Goal: Task Accomplishment & Management: Manage account settings

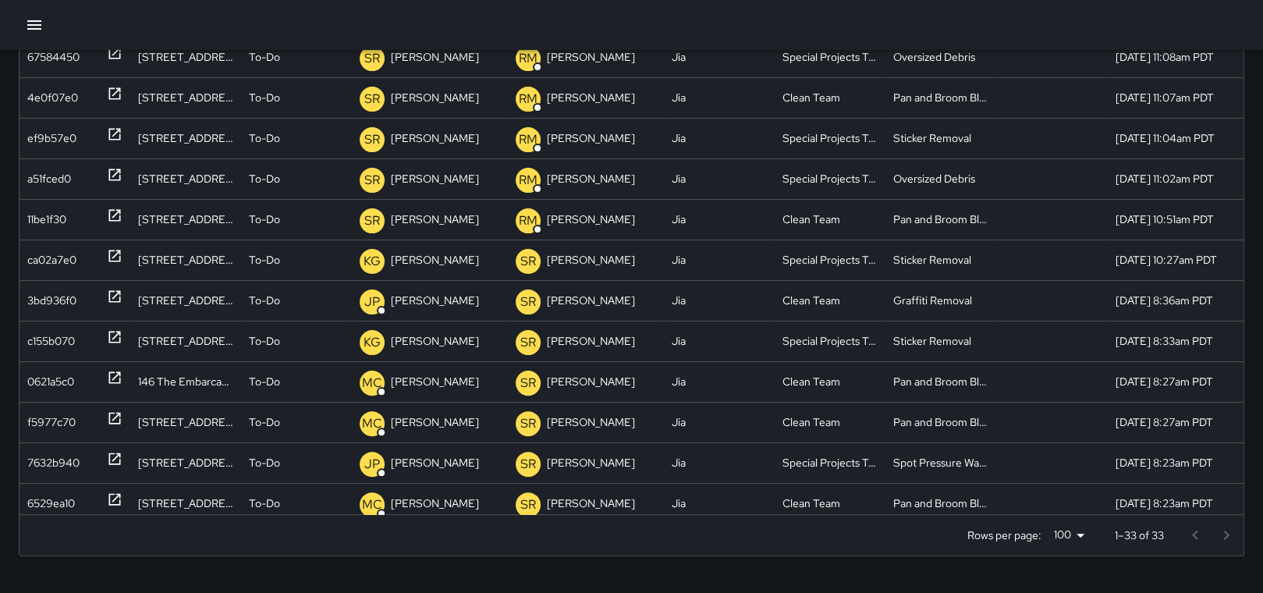
scroll to position [278, 0]
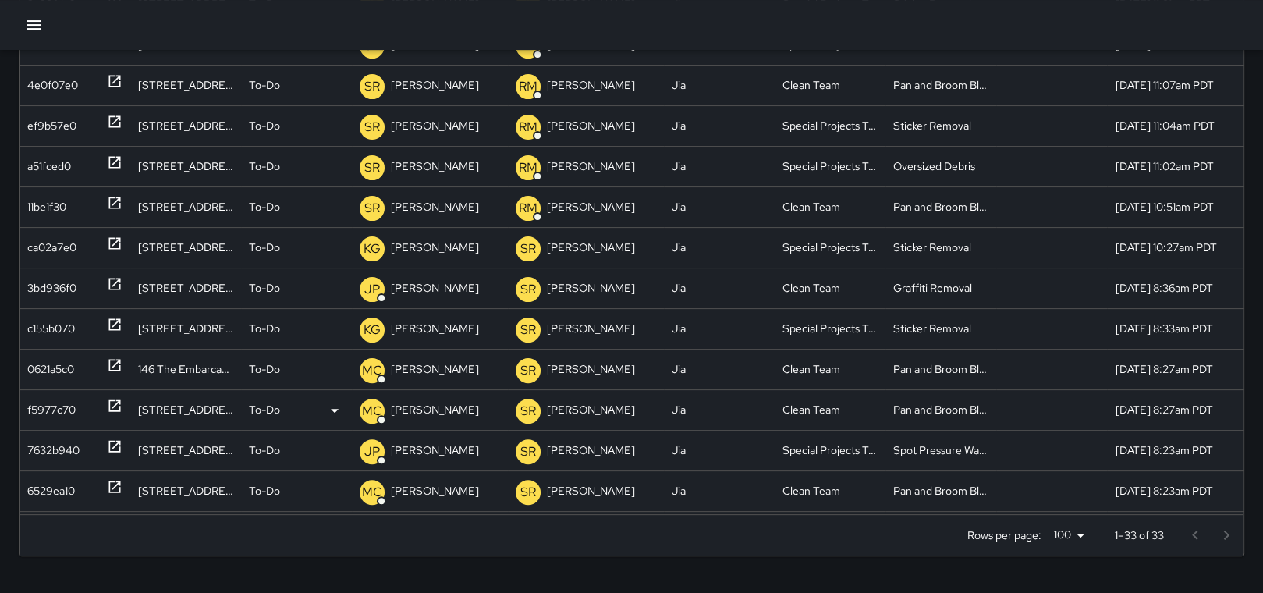
click at [113, 402] on icon at bounding box center [115, 406] width 16 height 16
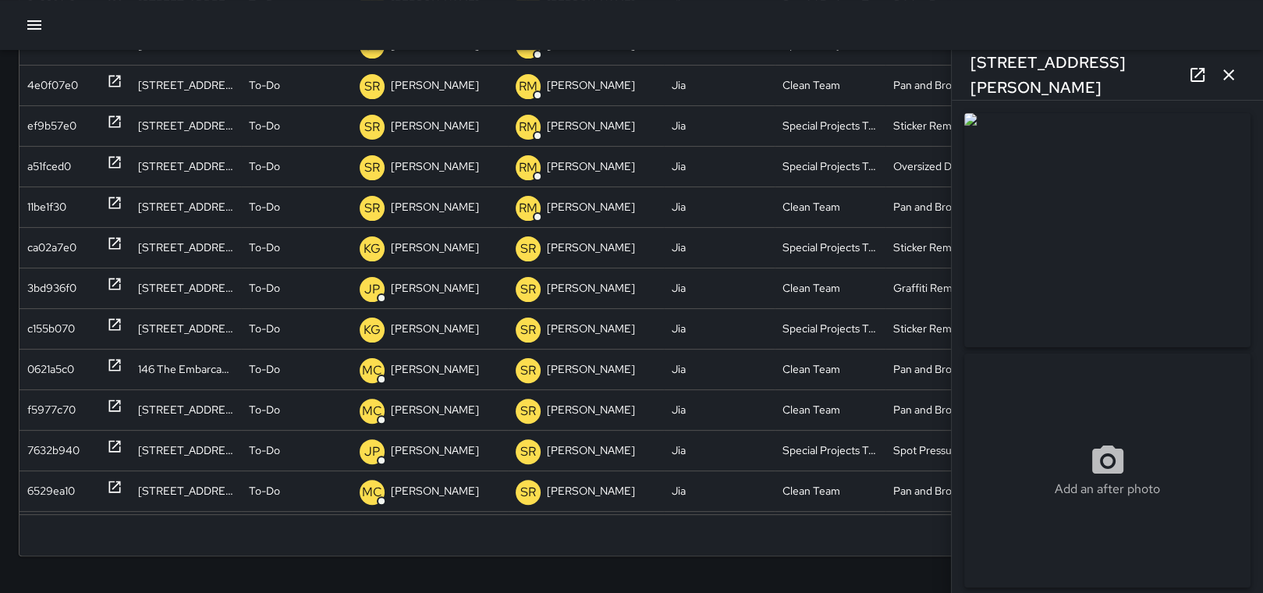
click at [1227, 73] on icon "button" at bounding box center [1228, 75] width 19 height 19
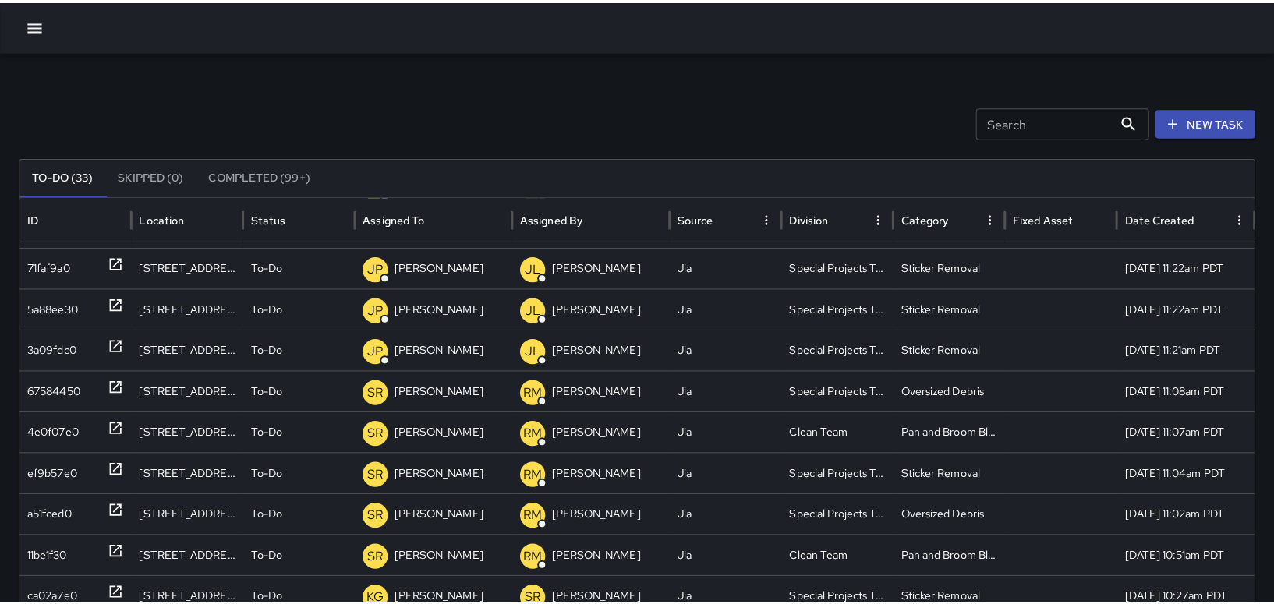
scroll to position [0, 0]
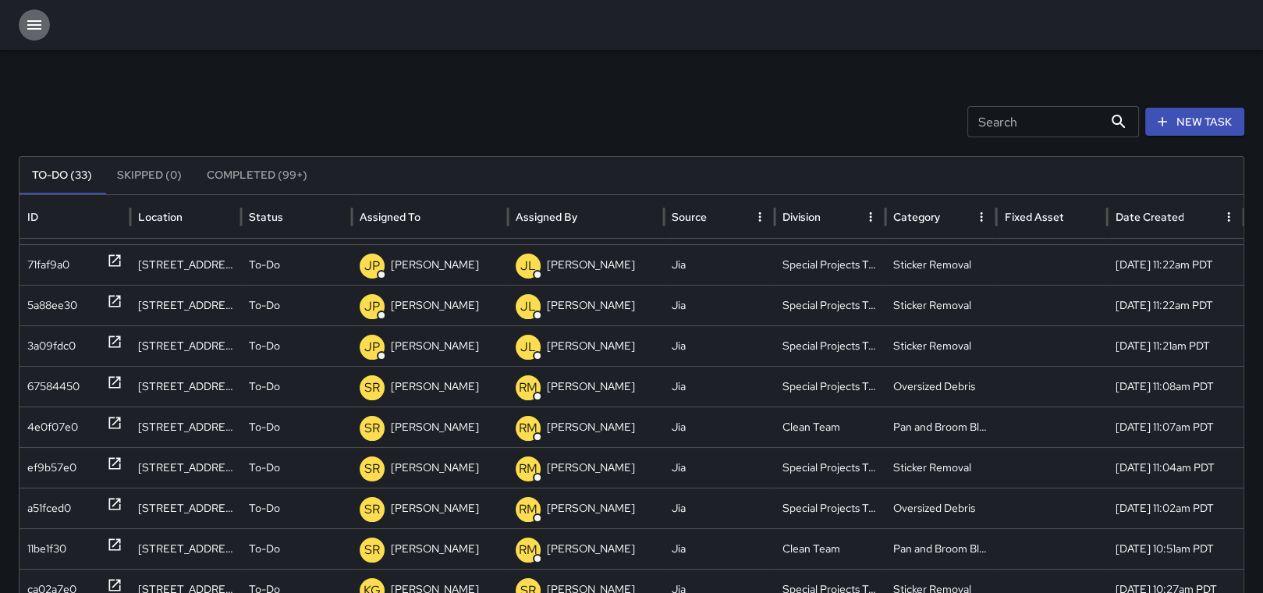
click at [30, 25] on icon "button" at bounding box center [34, 24] width 14 height 9
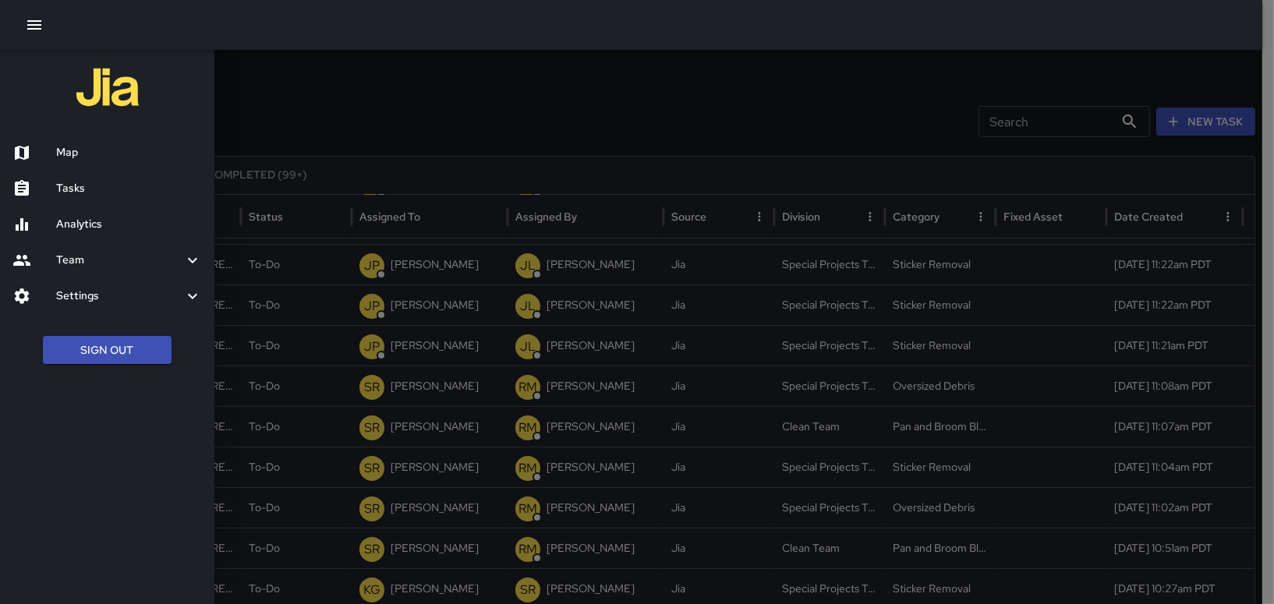
click at [73, 148] on h6 "Map" at bounding box center [129, 152] width 146 height 17
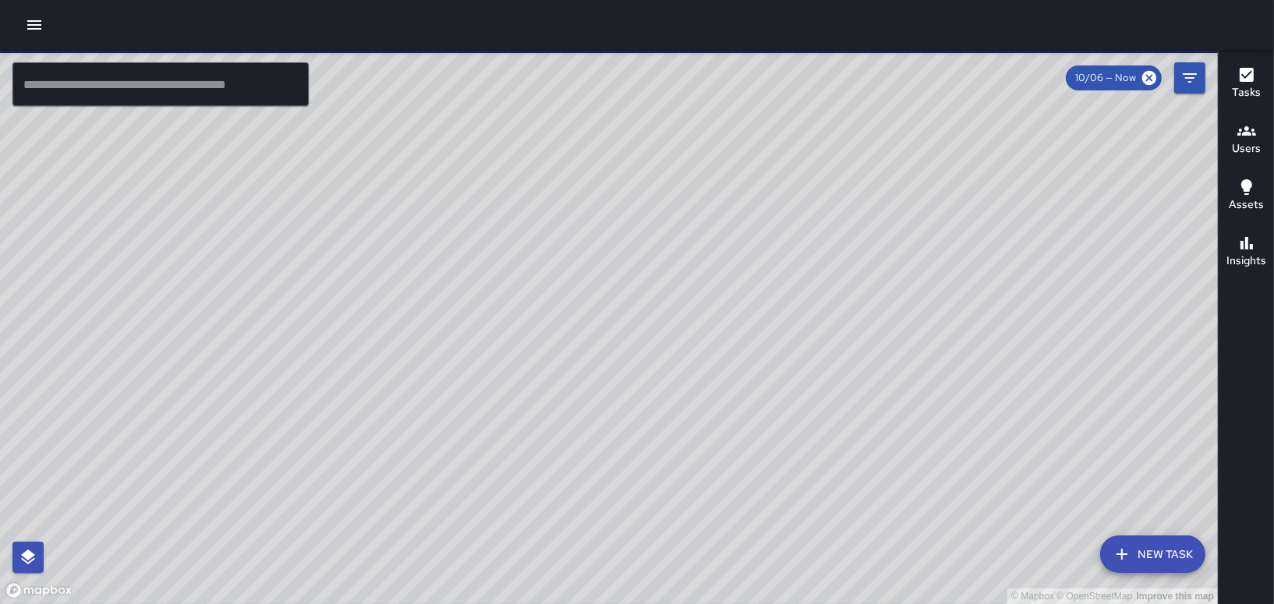
drag, startPoint x: 731, startPoint y: 357, endPoint x: 784, endPoint y: 601, distance: 249.6
click at [784, 592] on div "© Mapbox © OpenStreetMap Improve this map" at bounding box center [609, 327] width 1218 height 554
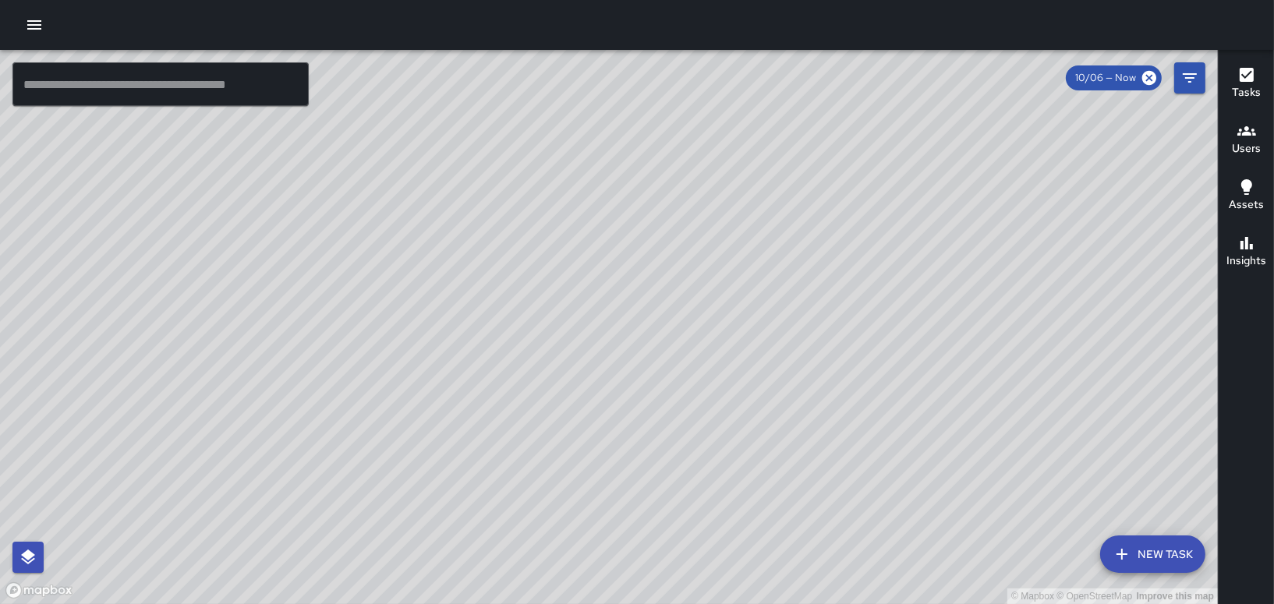
drag, startPoint x: 596, startPoint y: 316, endPoint x: 911, endPoint y: 457, distance: 345.2
click at [911, 457] on div "© Mapbox © OpenStreetMap Improve this map" at bounding box center [609, 327] width 1218 height 554
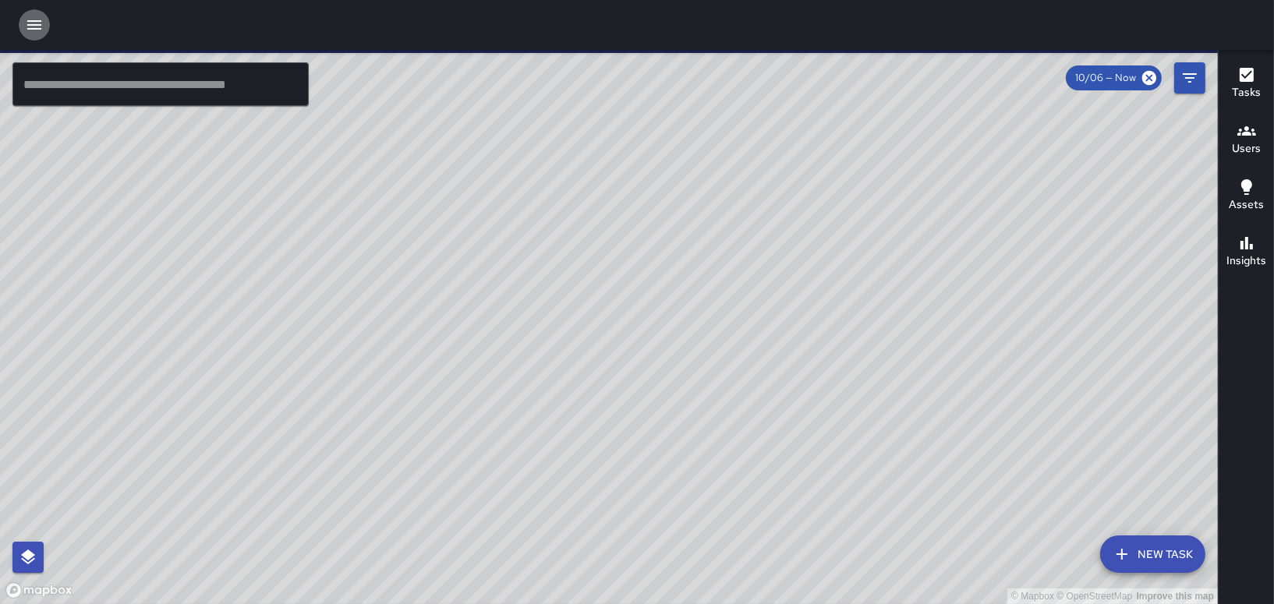
click at [34, 21] on icon "button" at bounding box center [34, 24] width 14 height 9
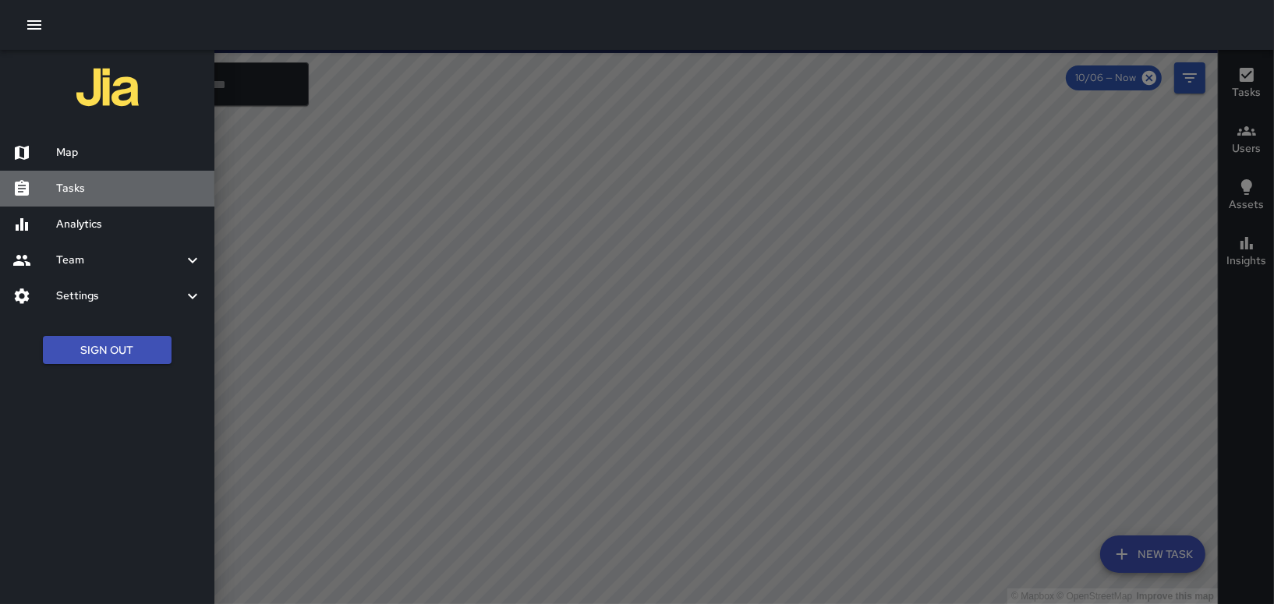
click at [73, 183] on h6 "Tasks" at bounding box center [129, 188] width 146 height 17
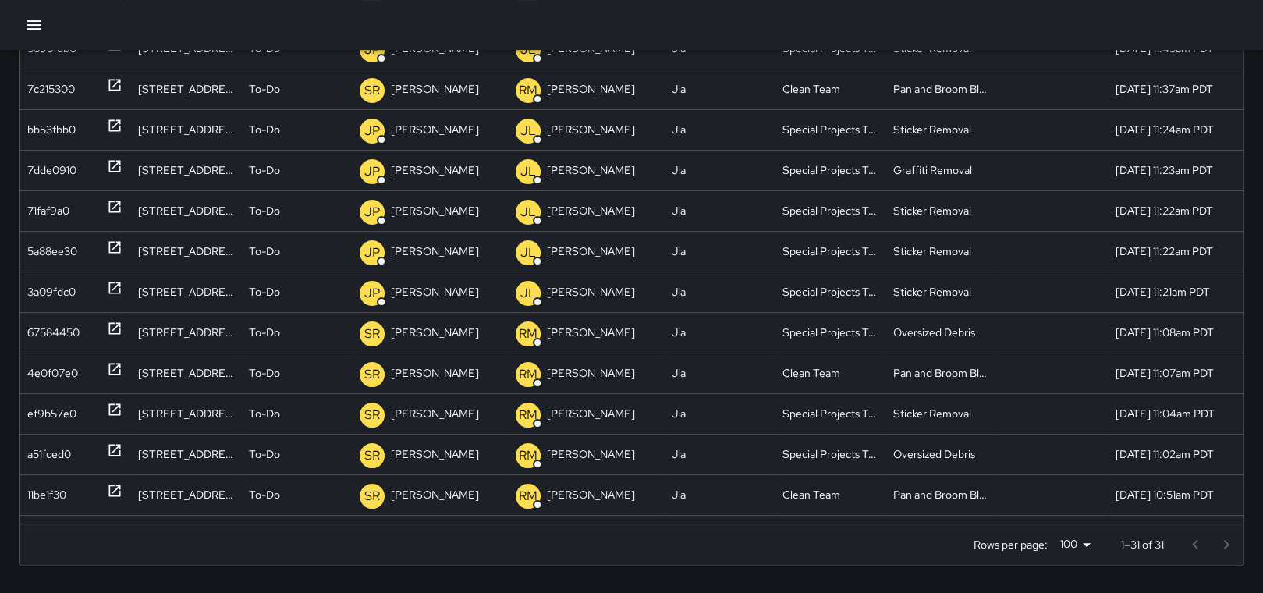
scroll to position [339, 0]
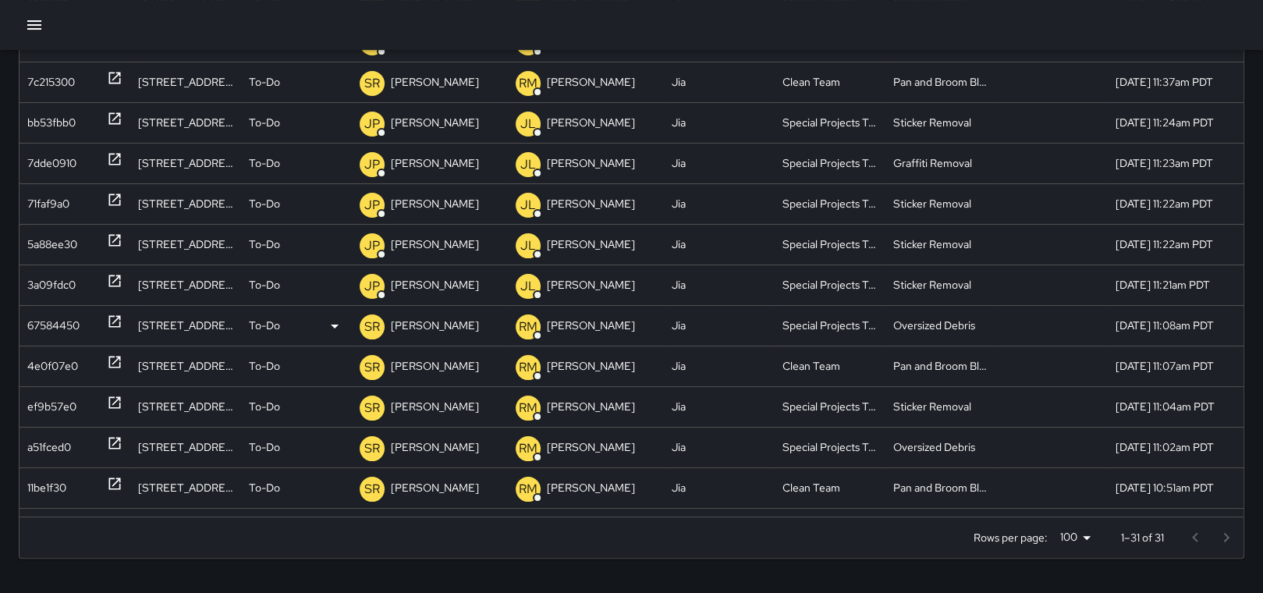
click at [112, 316] on icon at bounding box center [115, 322] width 12 height 12
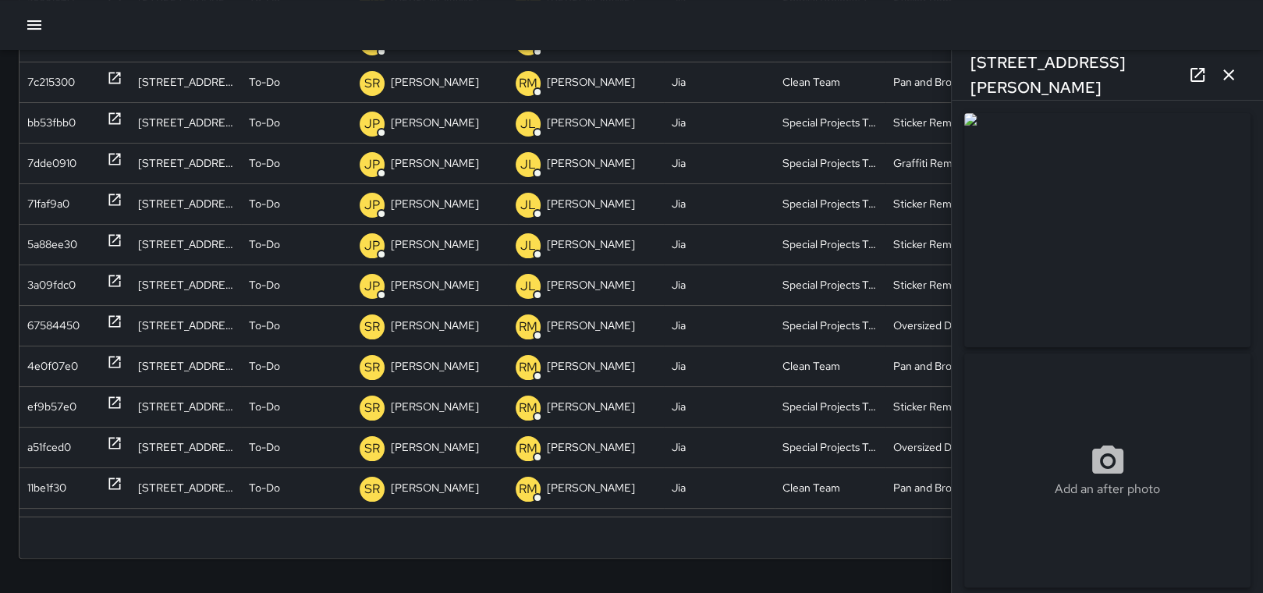
click at [1231, 72] on icon "button" at bounding box center [1228, 74] width 11 height 11
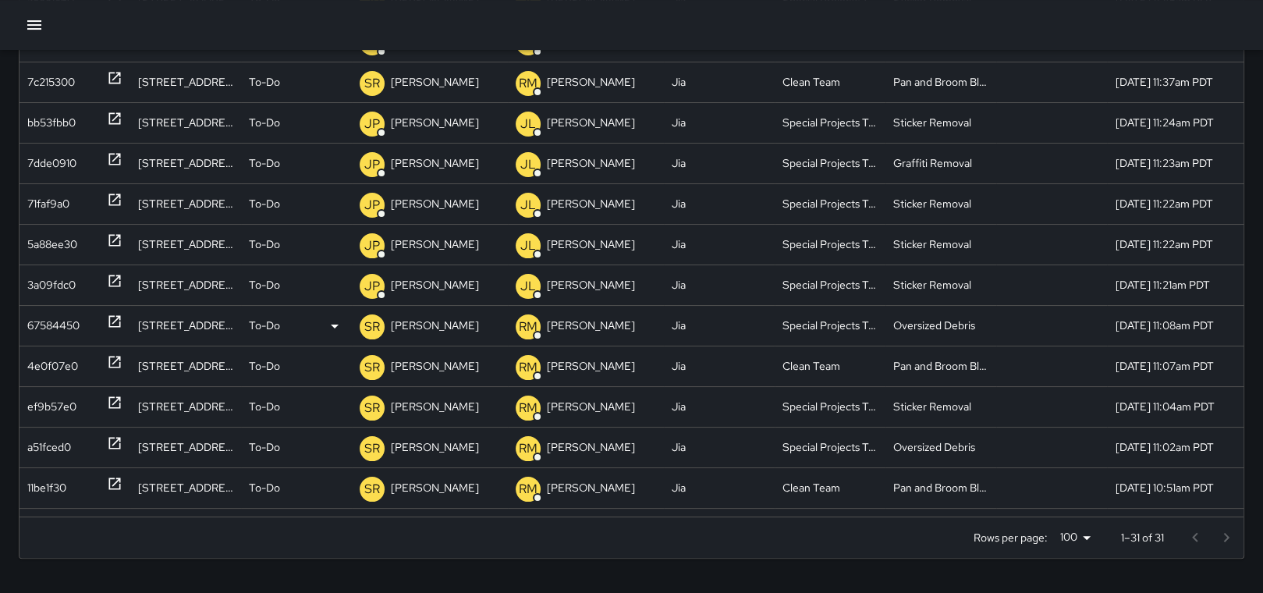
click at [430, 322] on p "[PERSON_NAME]" at bounding box center [435, 326] width 88 height 40
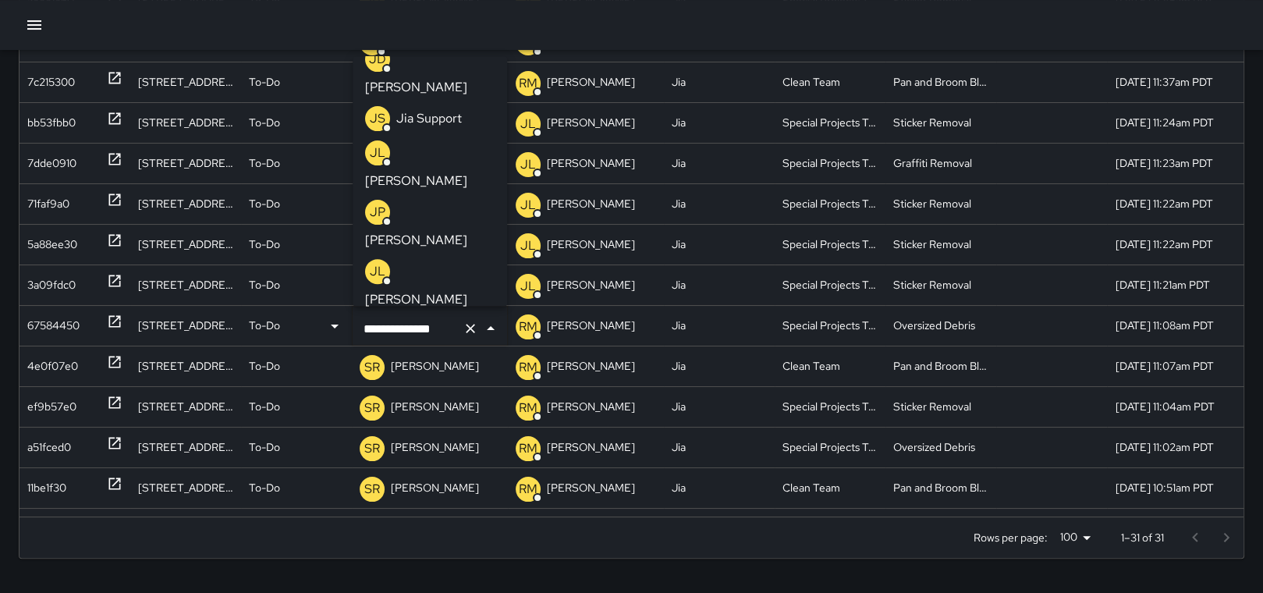
scroll to position [633, 0]
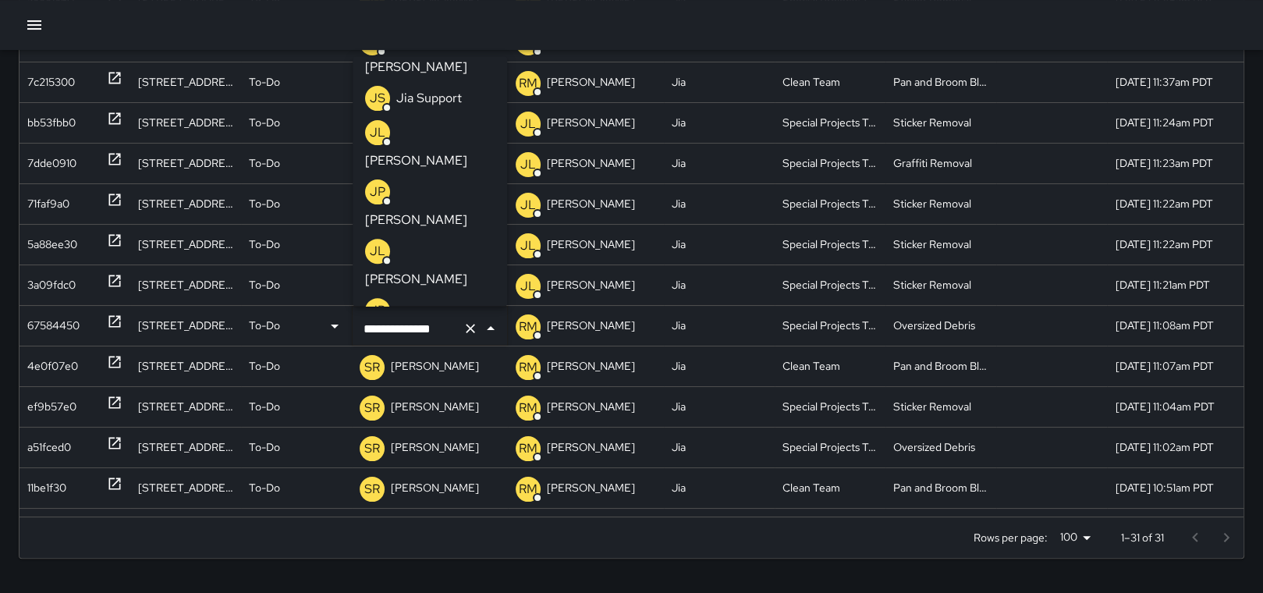
click at [455, 531] on li "MK Miki King" at bounding box center [429, 560] width 154 height 59
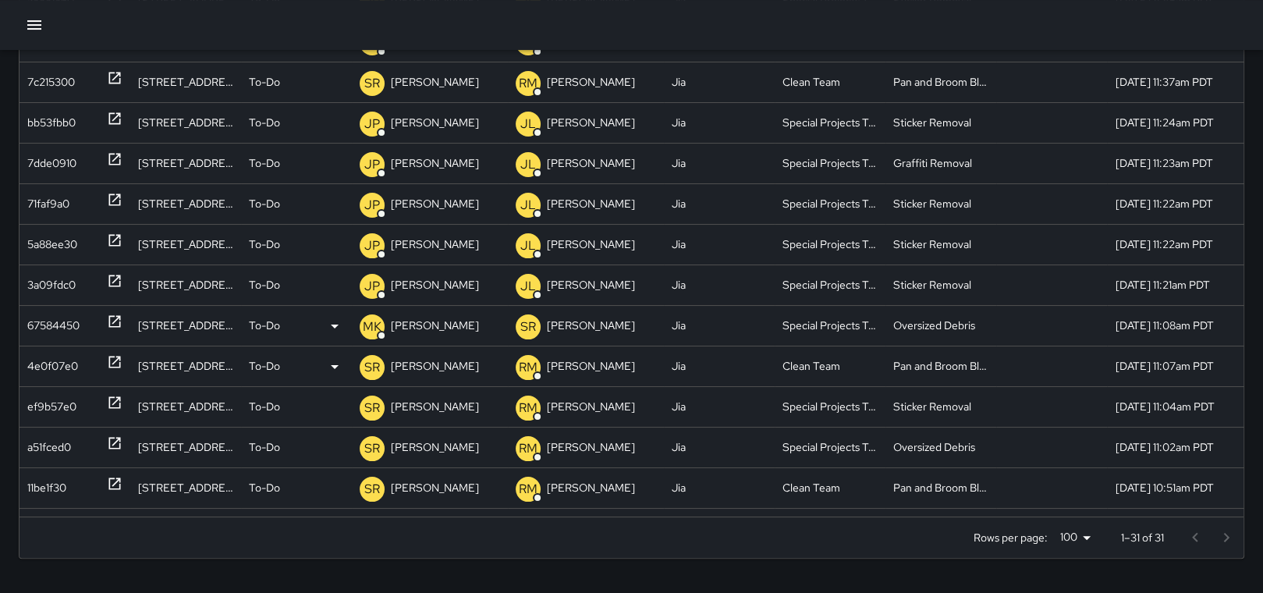
click at [427, 365] on p "[PERSON_NAME]" at bounding box center [435, 366] width 88 height 40
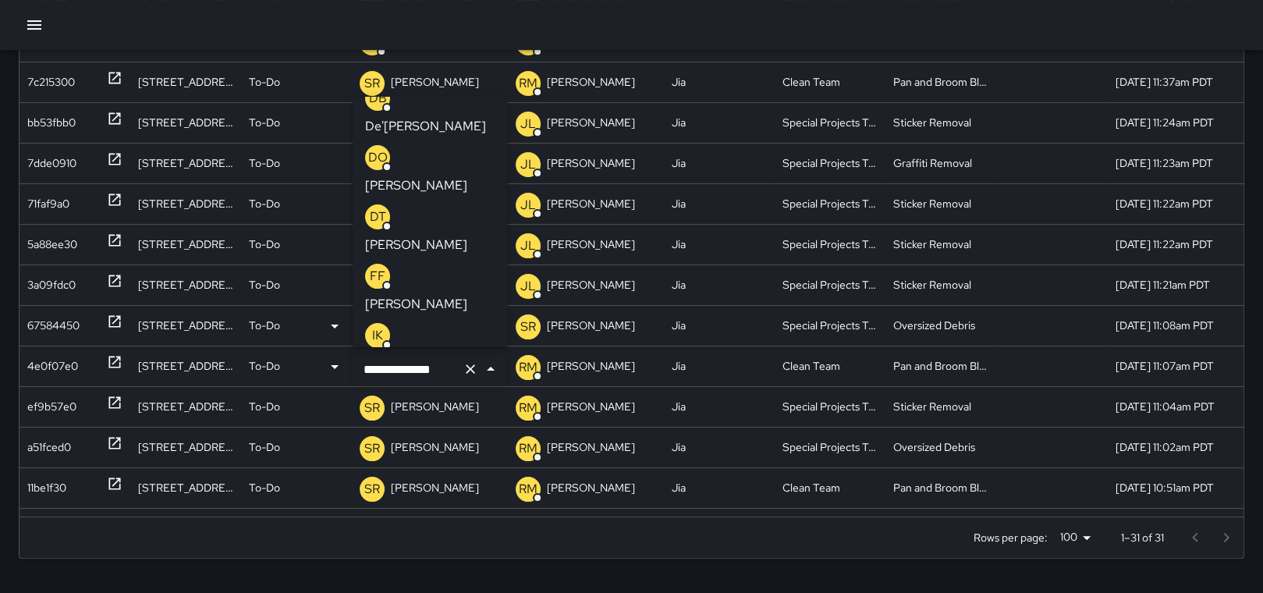
scroll to position [291, 0]
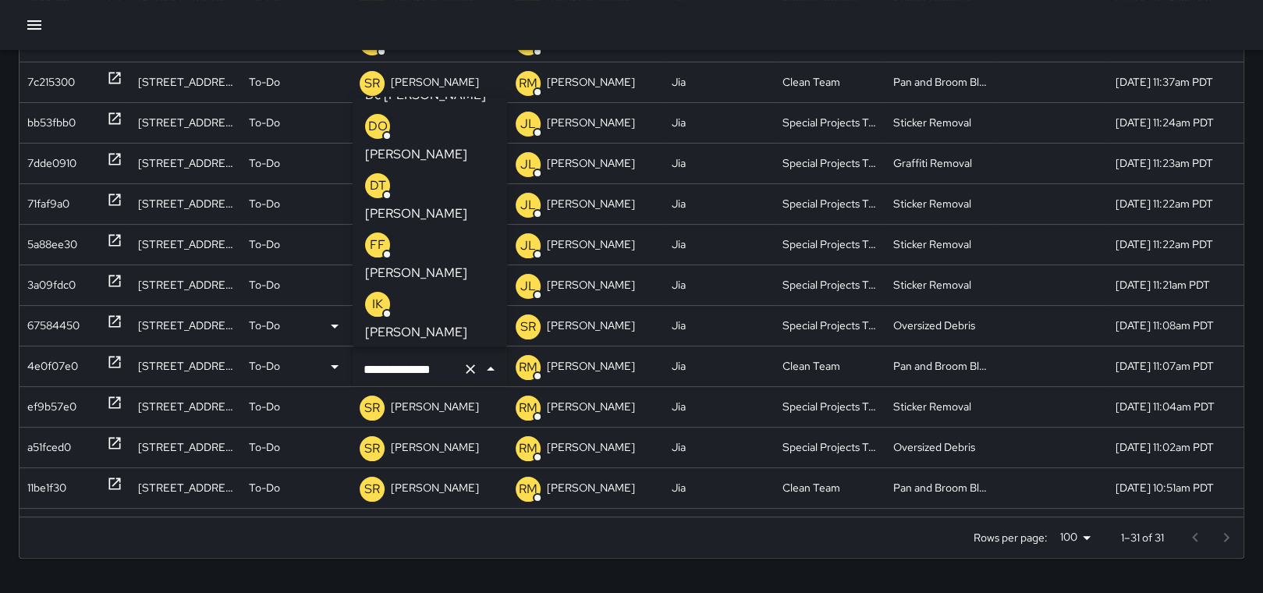
click at [429, 323] on p "[PERSON_NAME]" at bounding box center [416, 332] width 102 height 19
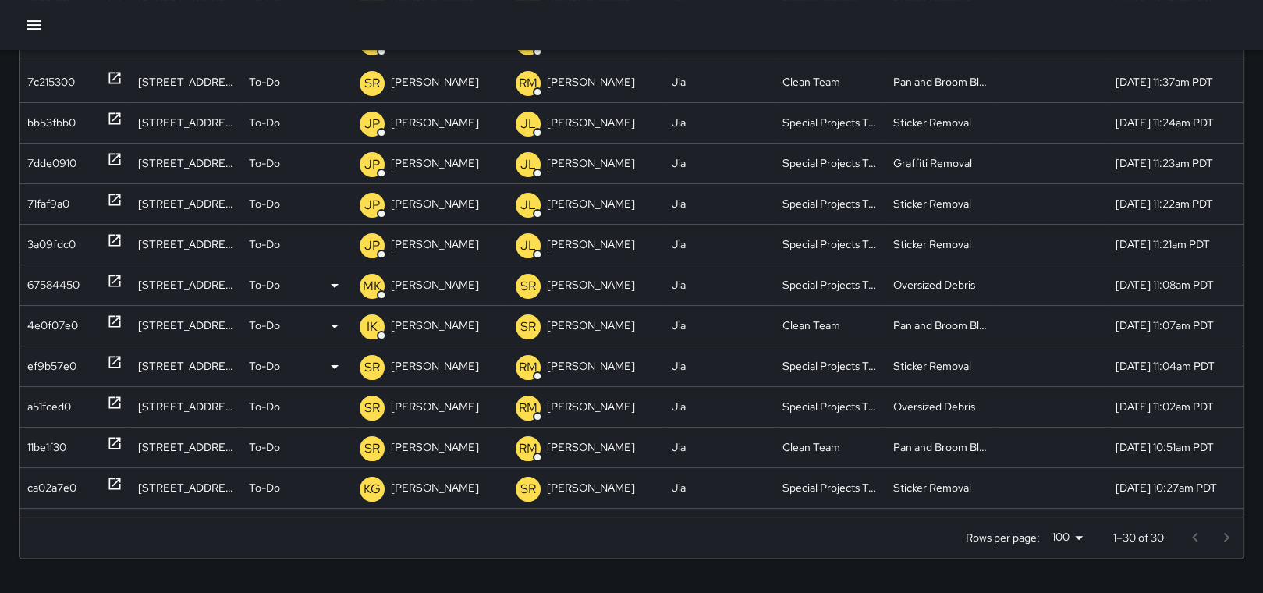
click at [432, 370] on p "[PERSON_NAME]" at bounding box center [435, 366] width 88 height 40
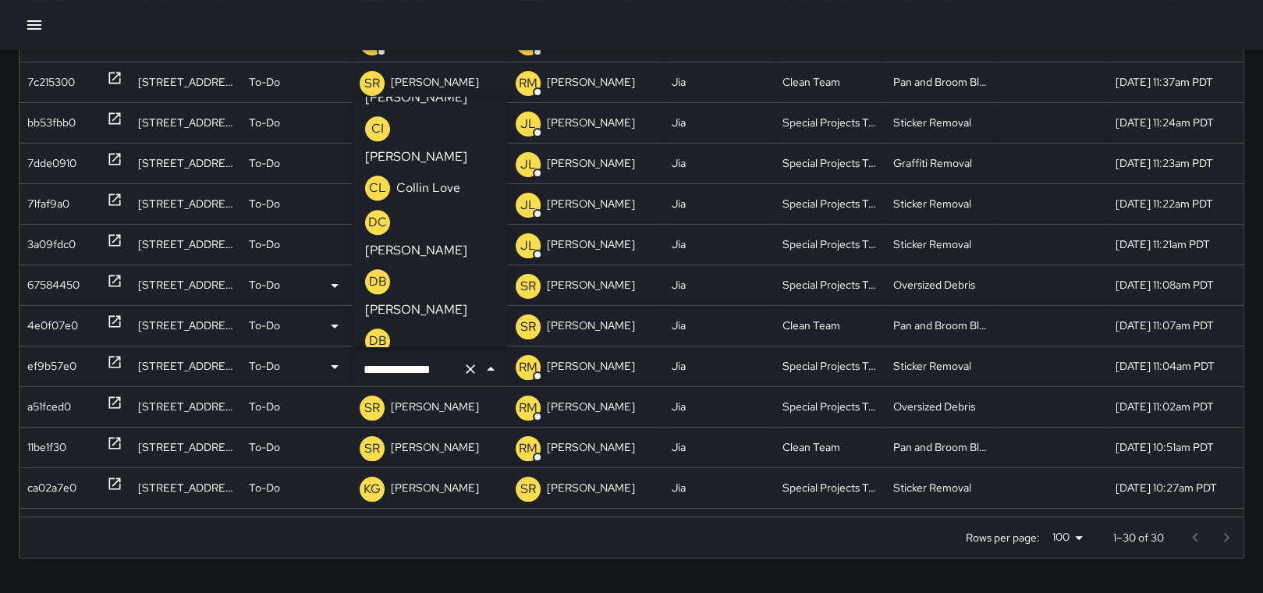
scroll to position [1869, 0]
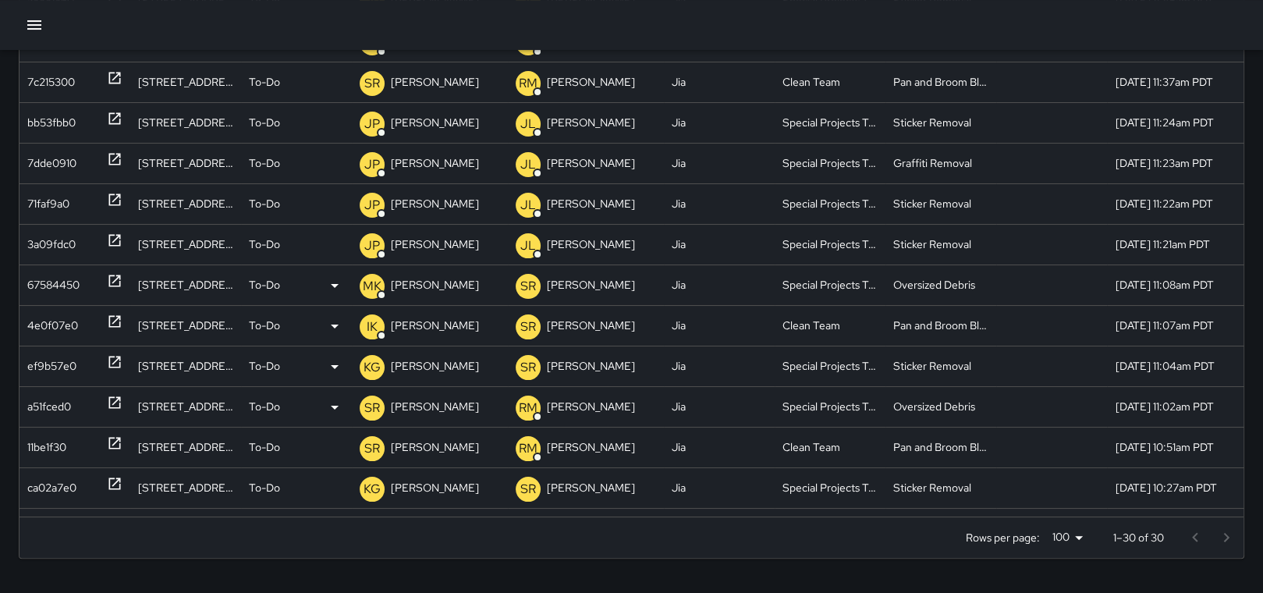
click at [425, 398] on p "[PERSON_NAME]" at bounding box center [435, 407] width 88 height 40
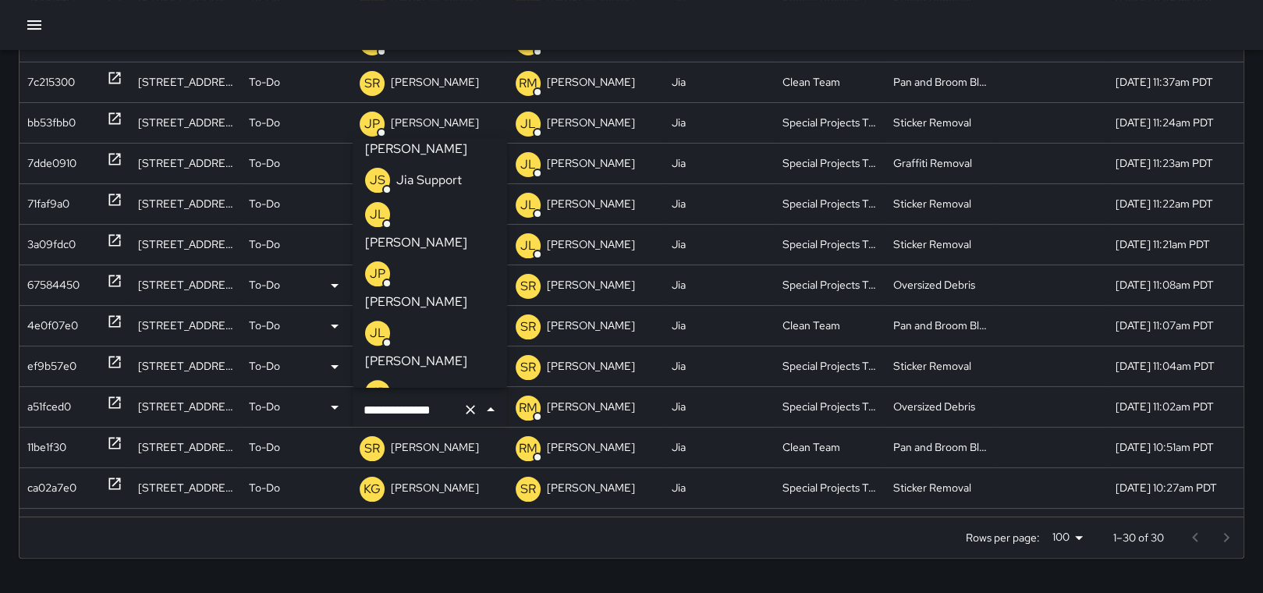
scroll to position [685, 0]
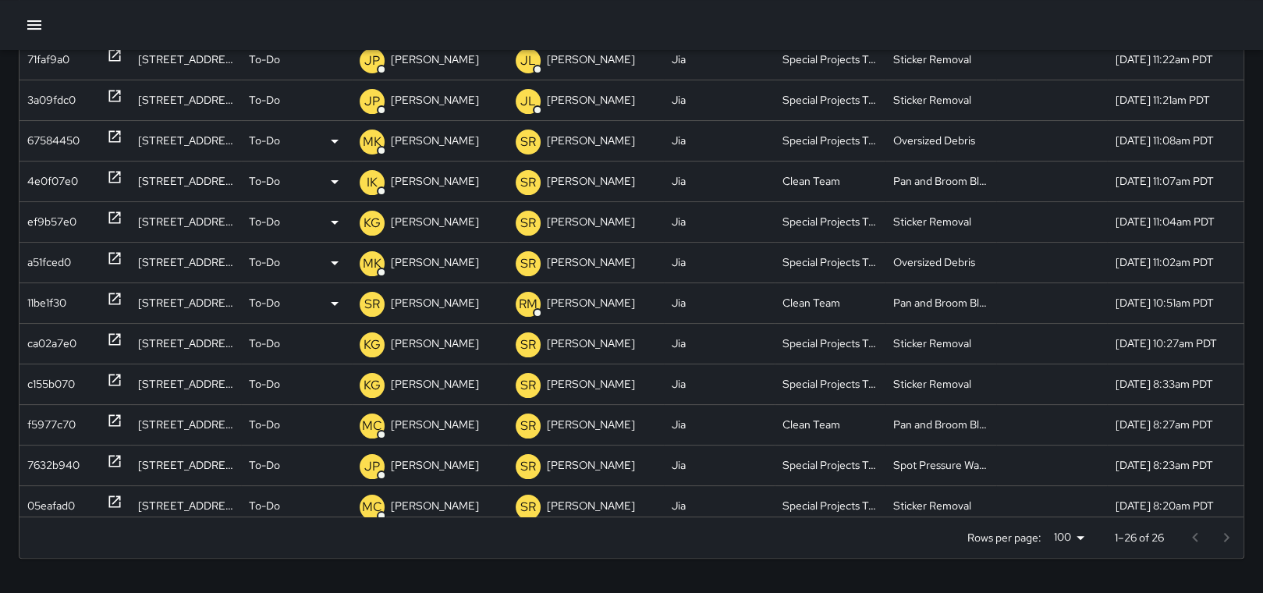
scroll to position [173, 0]
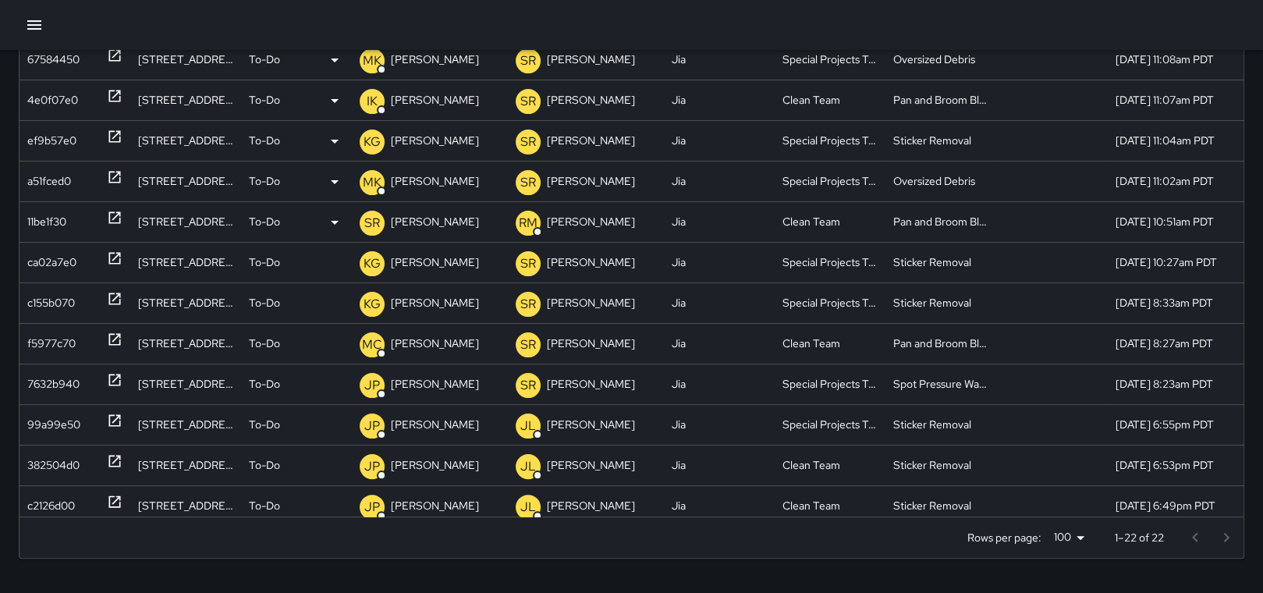
click at [421, 218] on p "[PERSON_NAME]" at bounding box center [435, 222] width 88 height 40
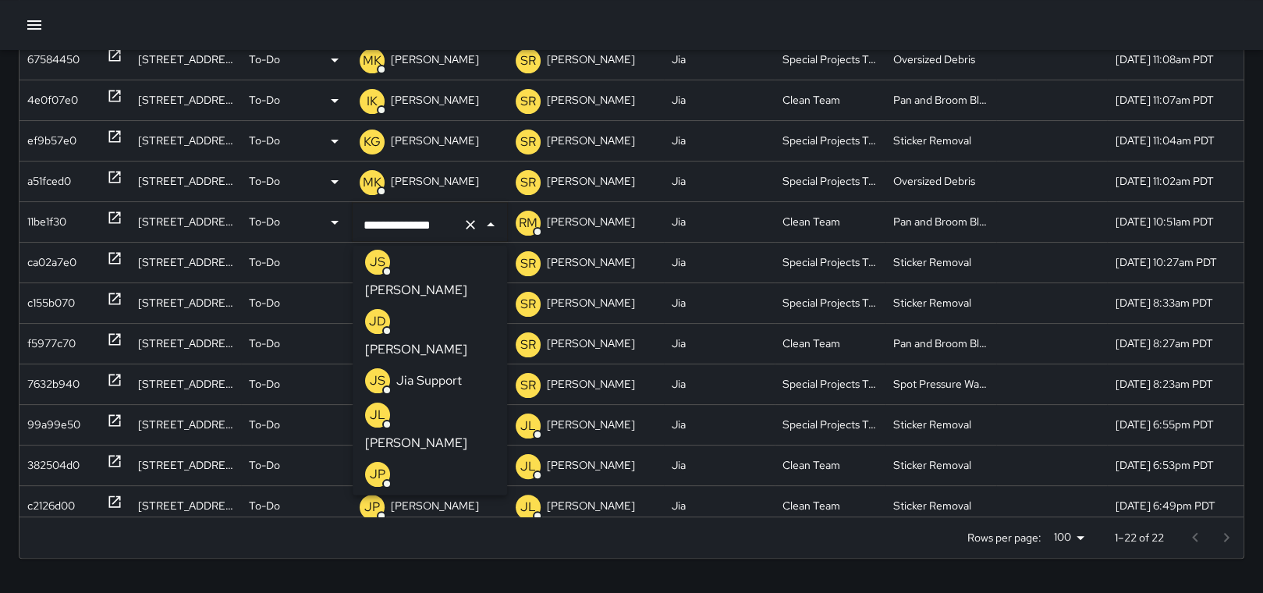
scroll to position [592, 0]
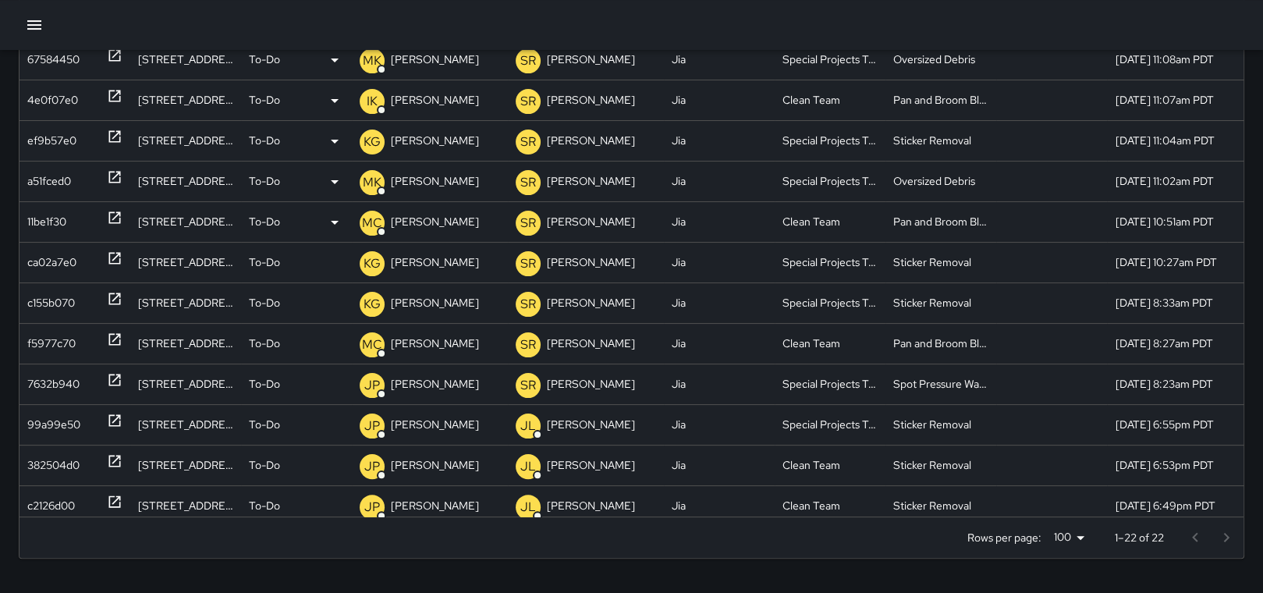
scroll to position [238, 0]
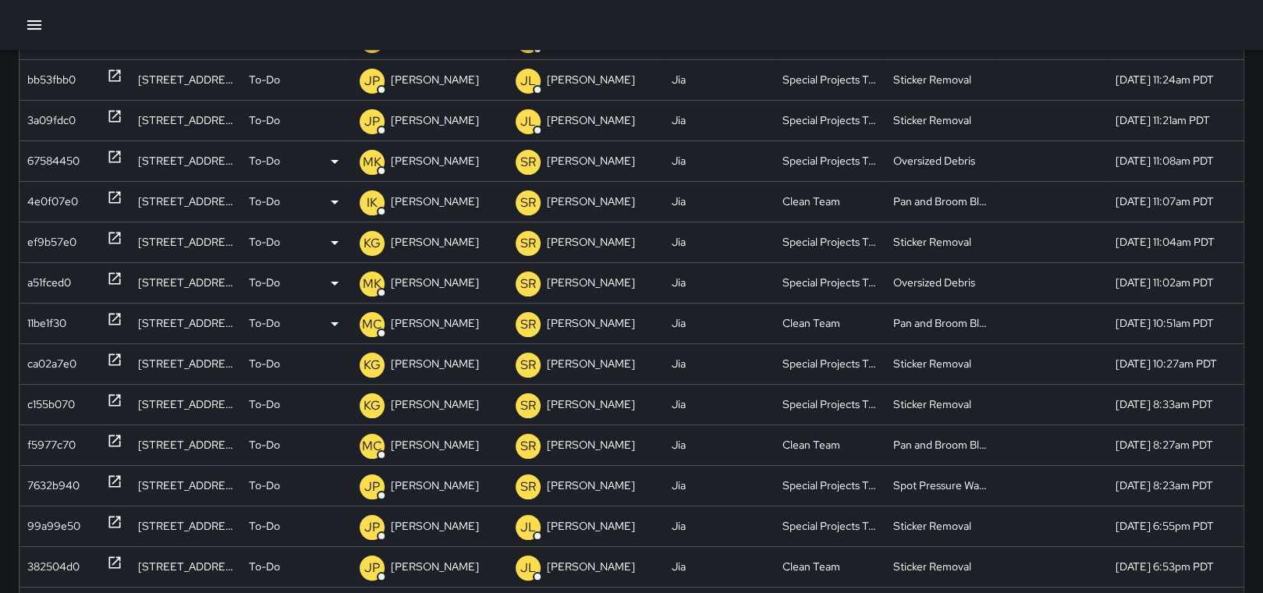
drag, startPoint x: 1242, startPoint y: 396, endPoint x: 1253, endPoint y: 345, distance: 51.9
click at [1243, 345] on div "ID Location Status Assigned To Assigned By Source Division Category Fixed Asset…" at bounding box center [631, 287] width 1224 height 661
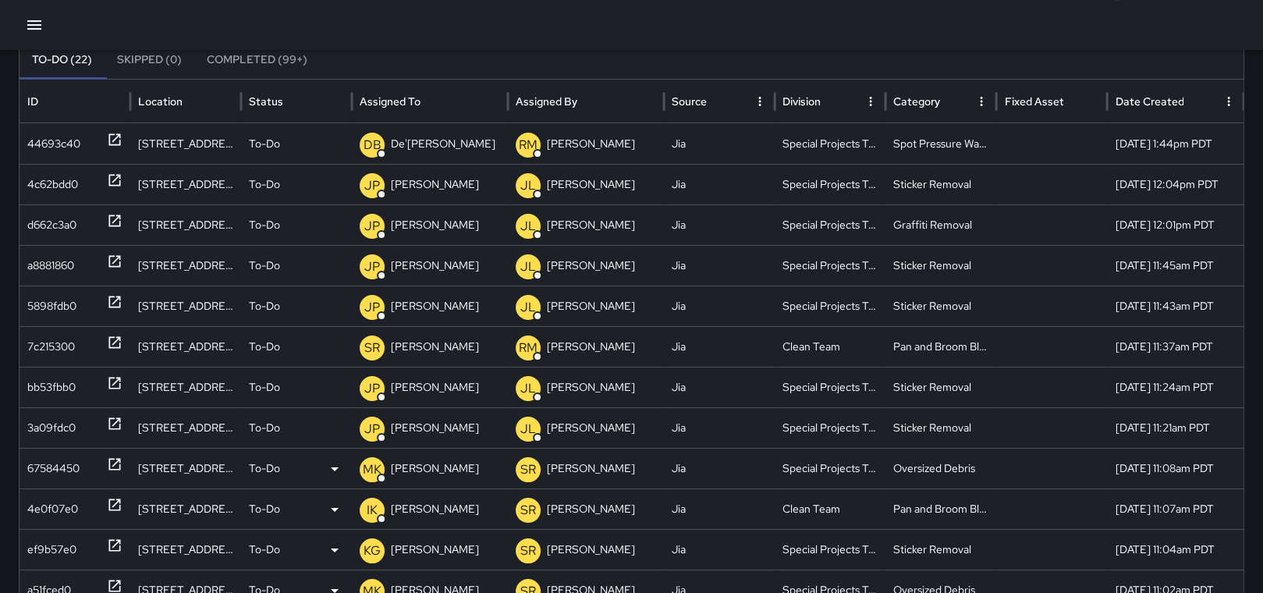
scroll to position [64, 0]
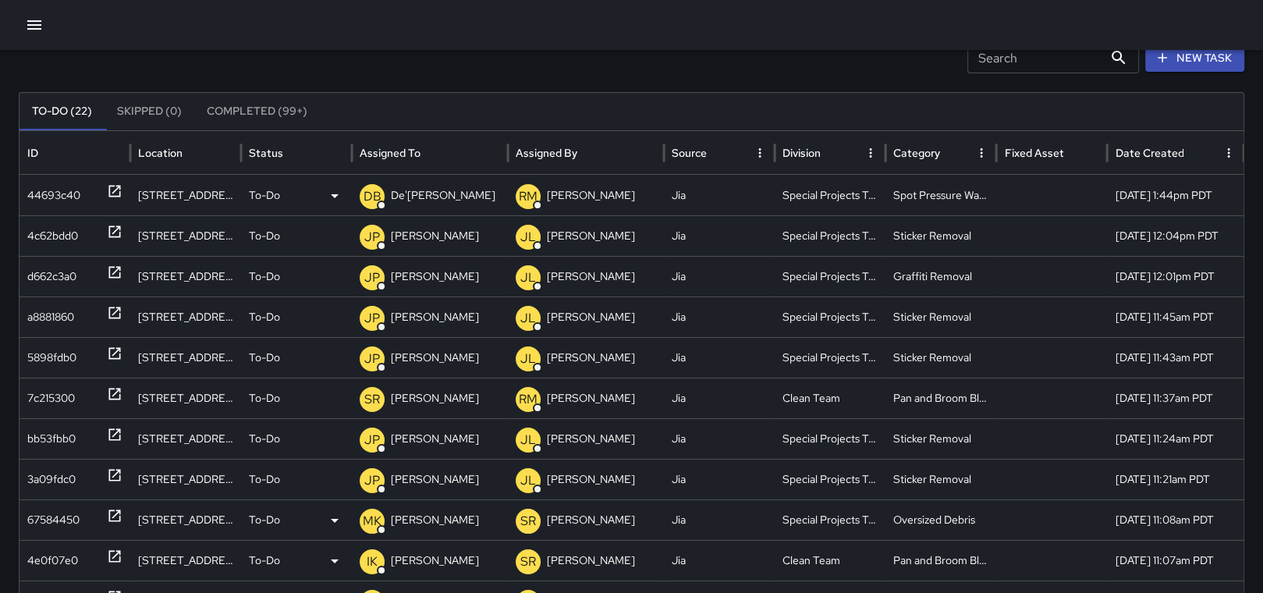
click at [424, 189] on p "De'[PERSON_NAME]" at bounding box center [443, 195] width 104 height 40
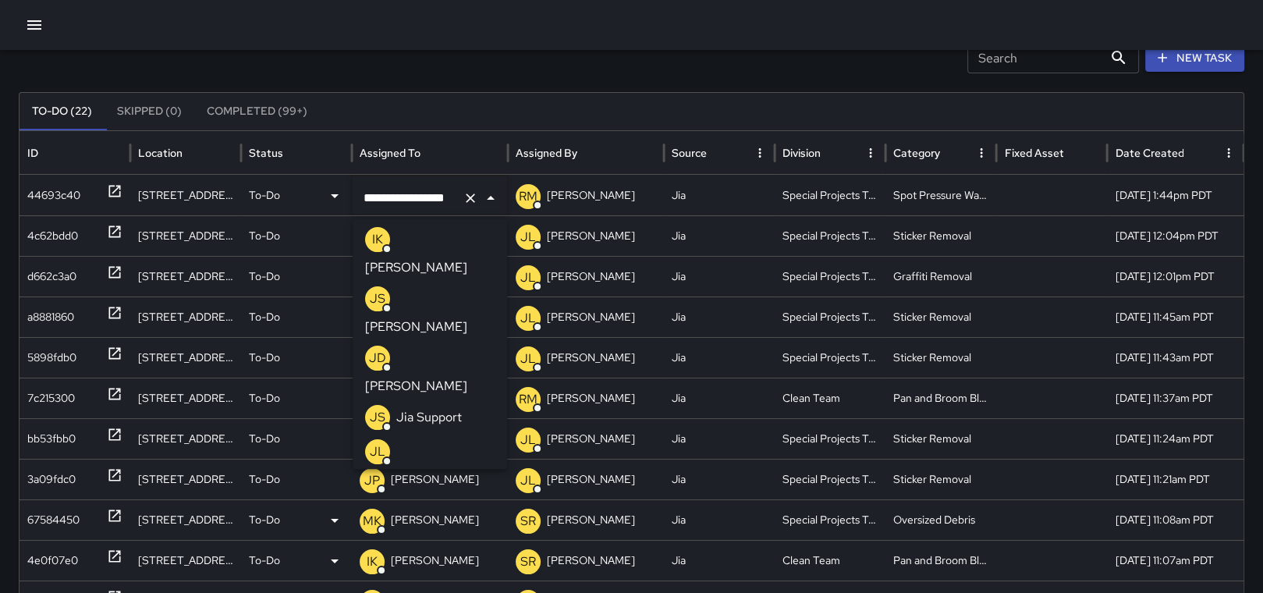
scroll to position [508, 0]
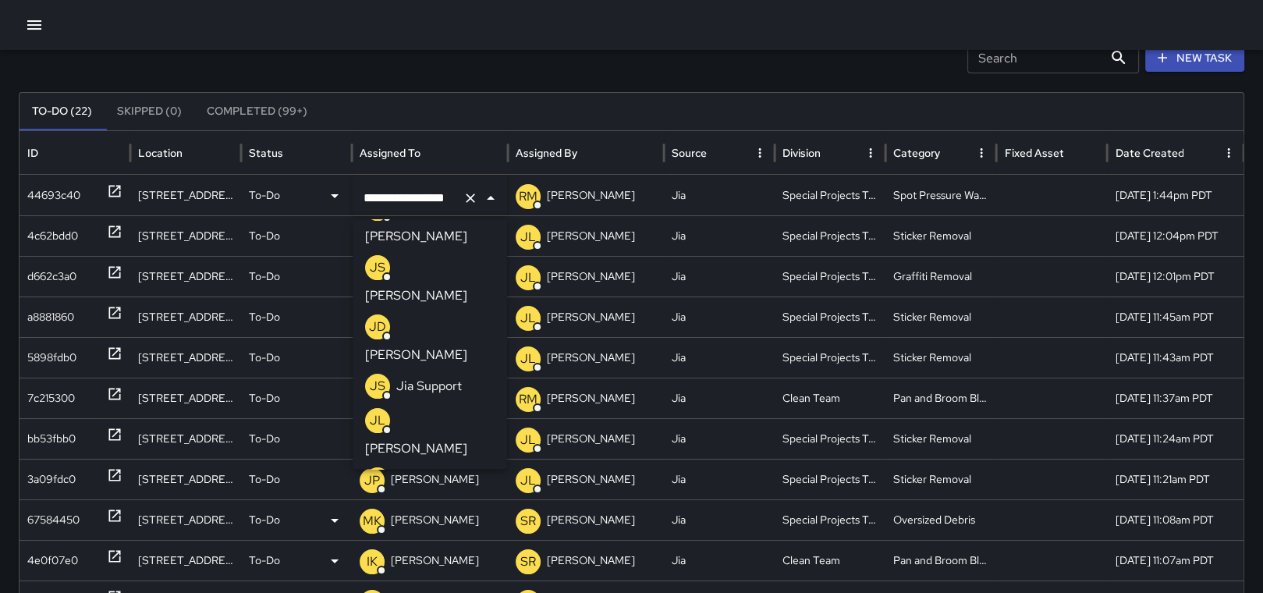
click at [421, 498] on p "[PERSON_NAME]" at bounding box center [416, 507] width 102 height 19
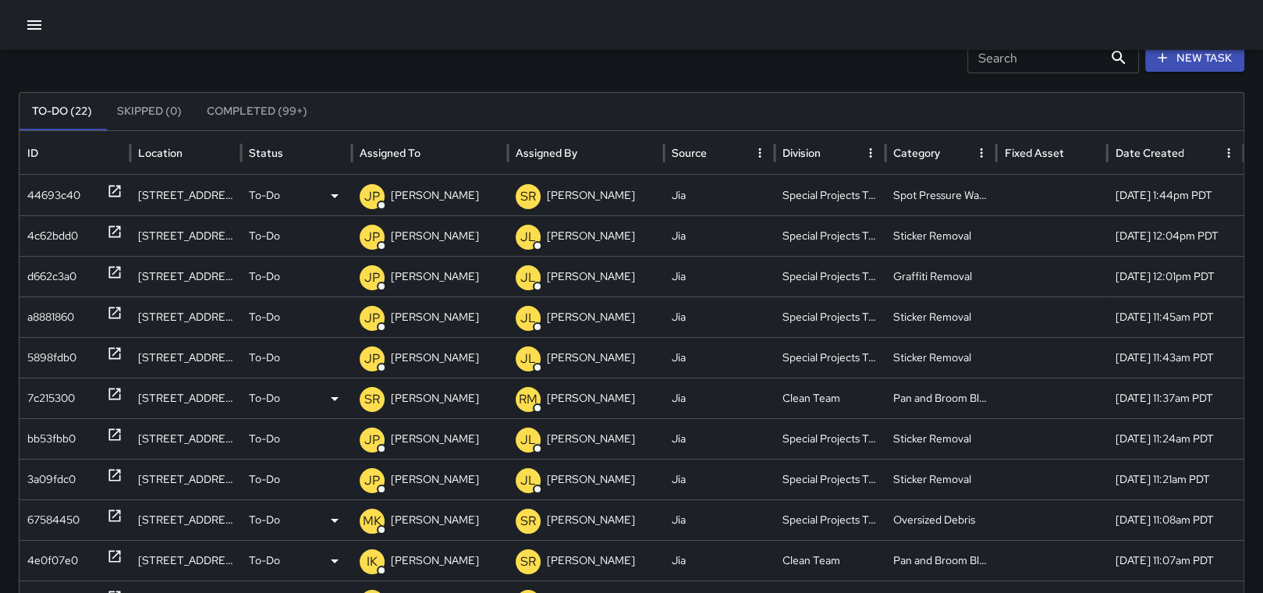
click at [420, 398] on p "[PERSON_NAME]" at bounding box center [435, 398] width 88 height 40
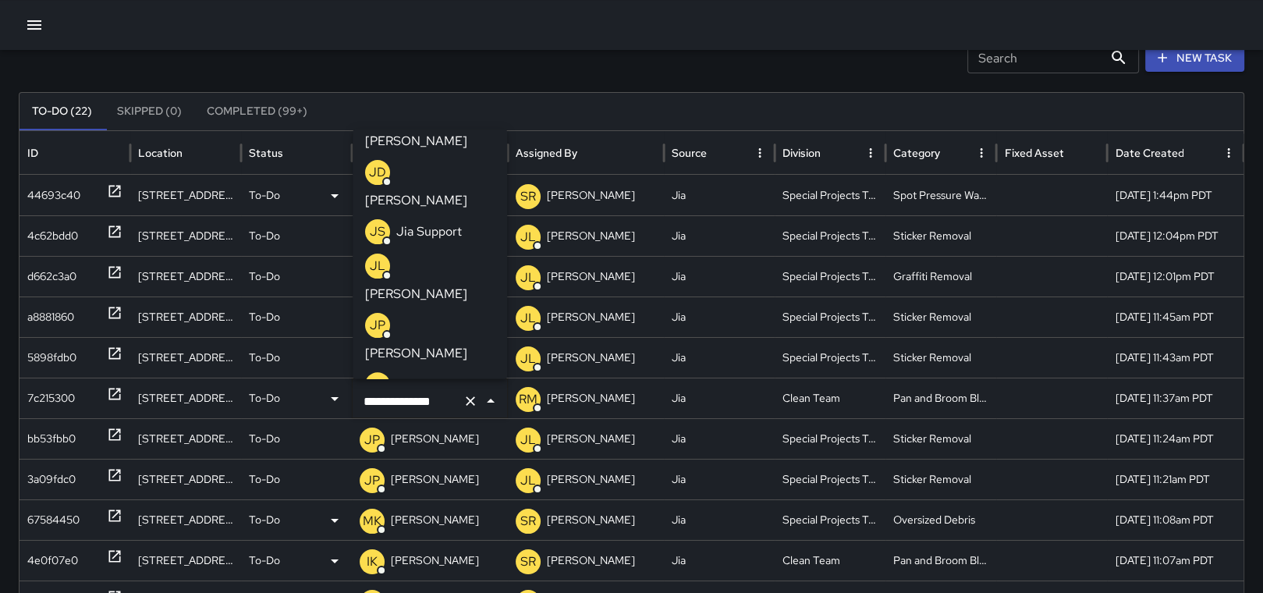
scroll to position [583, 0]
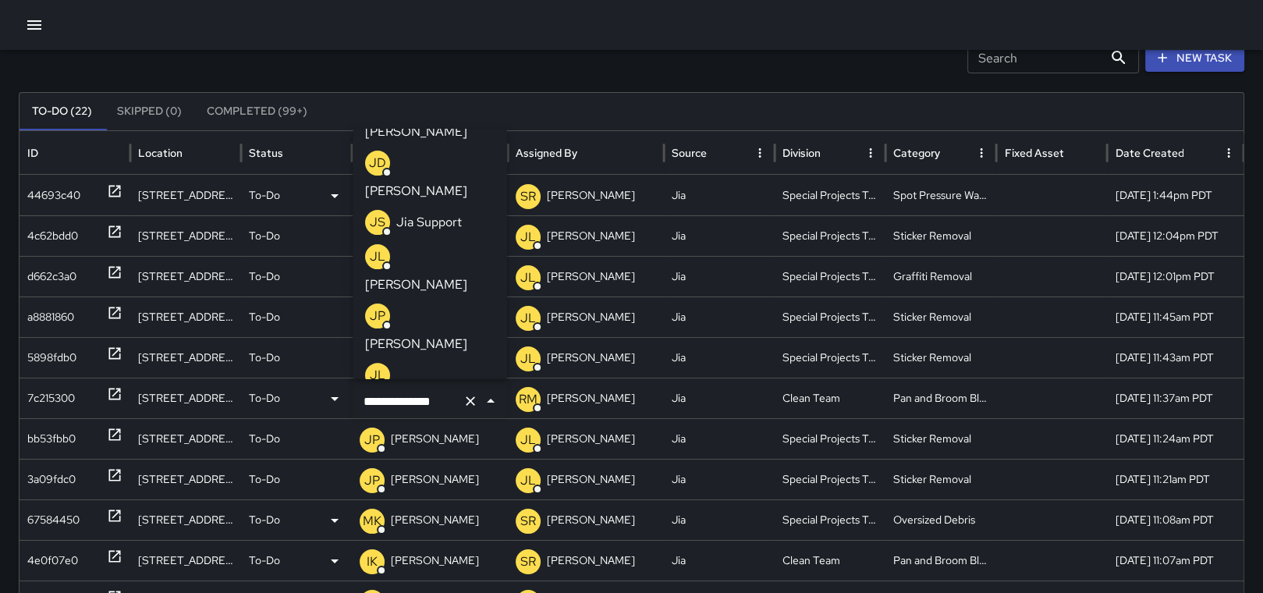
click at [441, 512] on p "[PERSON_NAME]" at bounding box center [416, 521] width 102 height 19
